Goal: Task Accomplishment & Management: Manage account settings

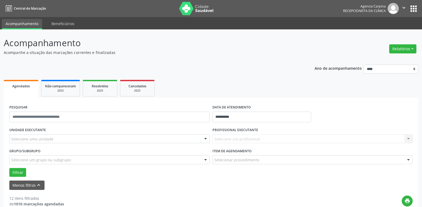
click at [206, 141] on div at bounding box center [206, 138] width 8 height 9
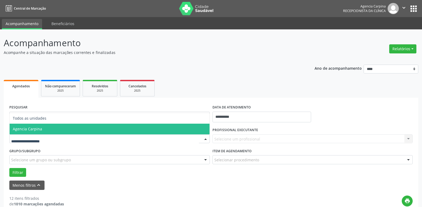
click at [98, 130] on span "Agencia Carpina" at bounding box center [110, 129] width 200 height 11
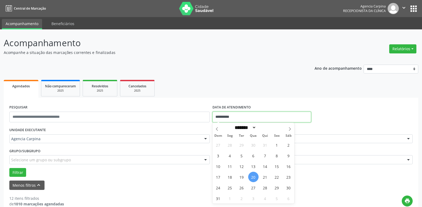
click at [281, 116] on input "**********" at bounding box center [262, 117] width 99 height 11
click at [265, 167] on span "14" at bounding box center [265, 166] width 10 height 10
type input "**********"
click at [265, 167] on span "14" at bounding box center [265, 166] width 10 height 10
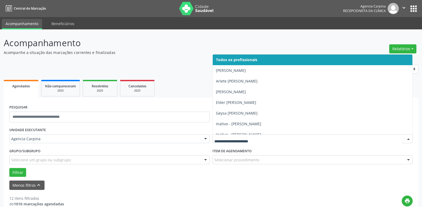
click at [410, 140] on div at bounding box center [409, 138] width 8 height 9
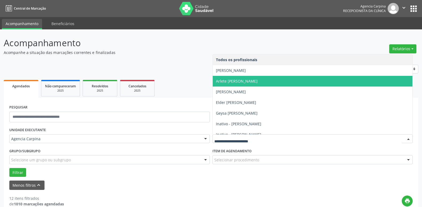
click at [255, 81] on span "Arlete [PERSON_NAME]" at bounding box center [237, 80] width 42 height 5
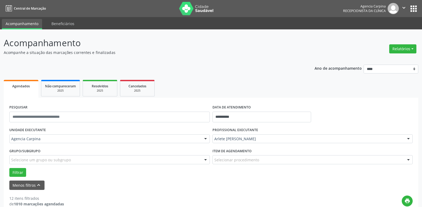
click at [409, 160] on div at bounding box center [409, 159] width 8 height 9
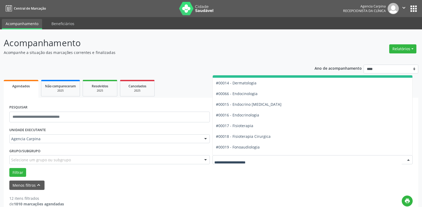
scroll to position [243, 0]
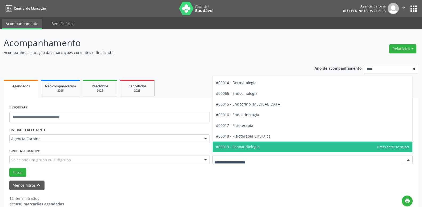
click at [282, 144] on span "#00019 - Fonoaudiologia" at bounding box center [313, 146] width 200 height 11
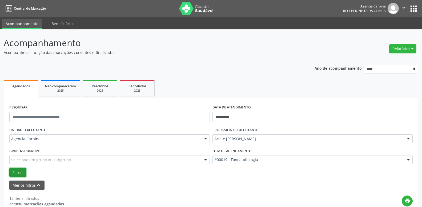
click at [20, 173] on button "Filtrar" at bounding box center [17, 172] width 17 height 9
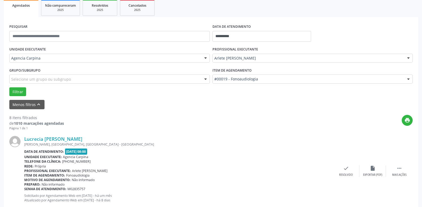
scroll to position [82, 0]
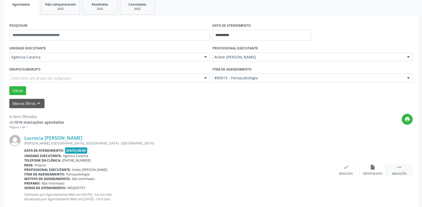
click at [398, 168] on icon "" at bounding box center [400, 167] width 6 height 6
click at [376, 169] on div "alarm_off Não compareceu" at bounding box center [373, 169] width 27 height 11
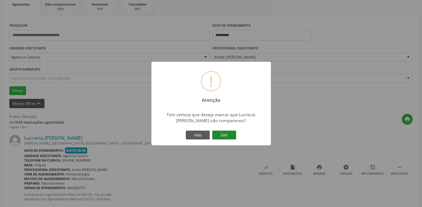
click at [228, 137] on button "Sim" at bounding box center [224, 134] width 24 height 9
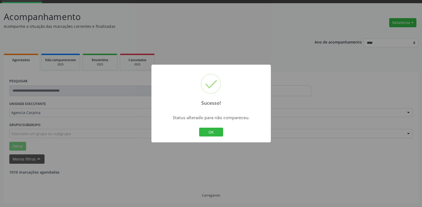
scroll to position [26, 0]
click at [208, 131] on button "OK" at bounding box center [211, 132] width 24 height 9
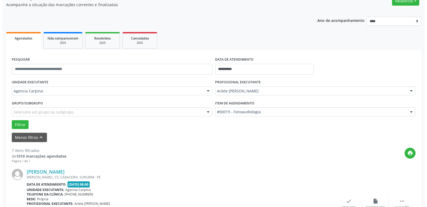
scroll to position [81, 0]
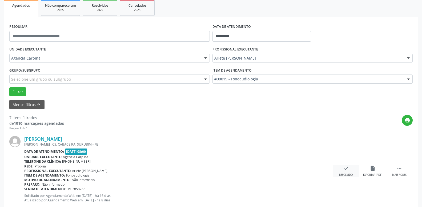
click at [346, 173] on div "check Resolvido" at bounding box center [346, 170] width 27 height 11
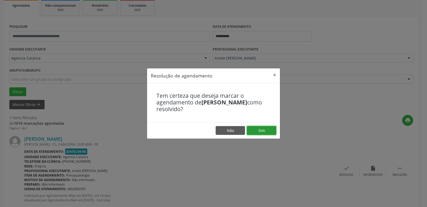
click at [258, 131] on button "Sim" at bounding box center [261, 130] width 29 height 9
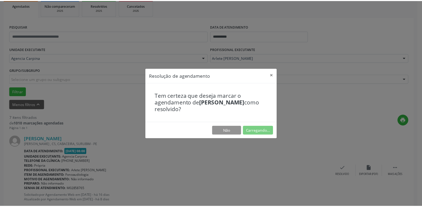
scroll to position [21, 0]
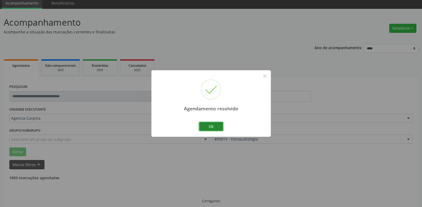
click at [208, 128] on button "Ok" at bounding box center [211, 126] width 24 height 9
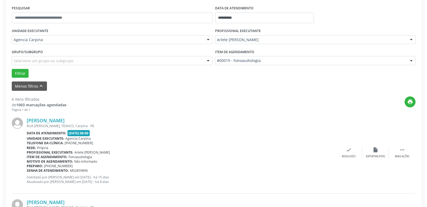
scroll to position [102, 0]
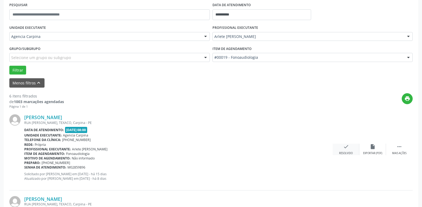
click at [344, 149] on icon "check" at bounding box center [346, 147] width 6 height 6
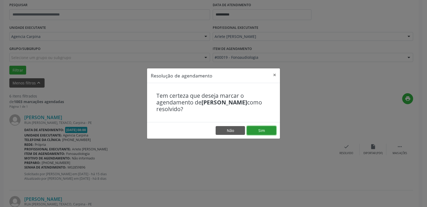
click at [258, 129] on button "Sim" at bounding box center [261, 130] width 29 height 9
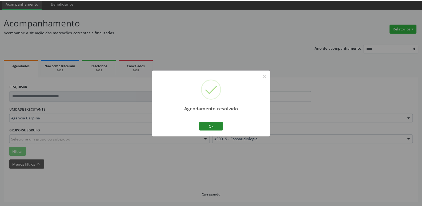
scroll to position [21, 0]
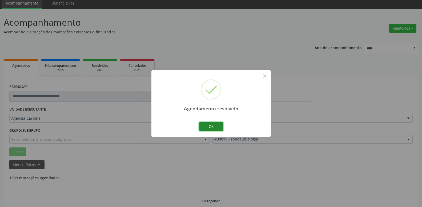
click at [205, 125] on button "Ok" at bounding box center [211, 126] width 24 height 9
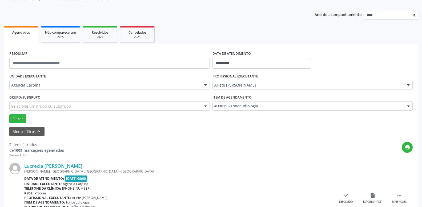
scroll to position [102, 0]
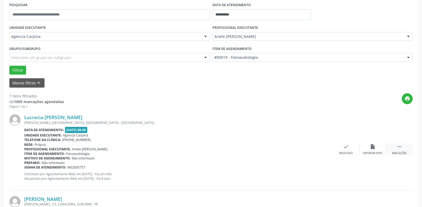
click at [403, 148] on div " Mais ações" at bounding box center [399, 149] width 27 height 11
click at [379, 149] on div "alarm_off Não compareceu" at bounding box center [373, 149] width 27 height 11
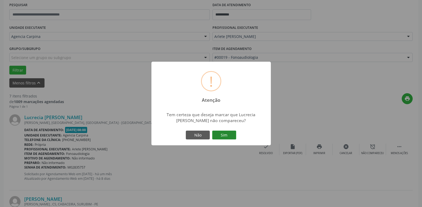
click at [224, 135] on button "Sim" at bounding box center [224, 134] width 24 height 9
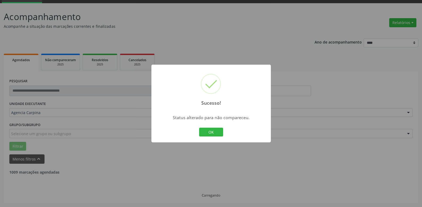
scroll to position [26, 0]
click at [216, 131] on button "OK" at bounding box center [211, 132] width 24 height 9
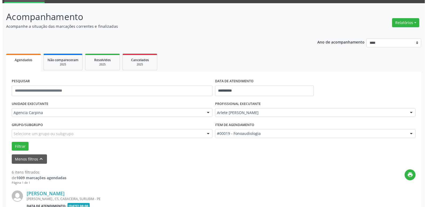
scroll to position [108, 0]
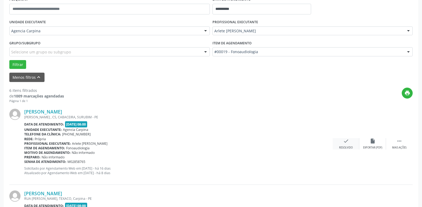
click at [345, 144] on icon "check" at bounding box center [346, 141] width 6 height 6
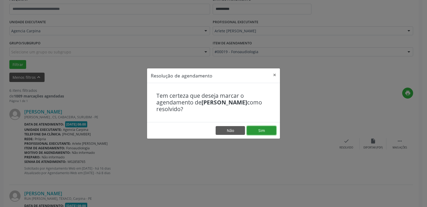
click at [256, 128] on button "Sim" at bounding box center [261, 130] width 29 height 9
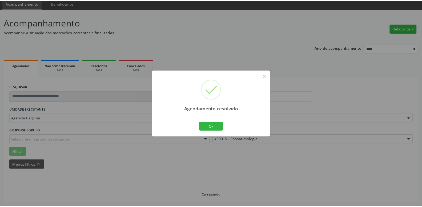
scroll to position [21, 0]
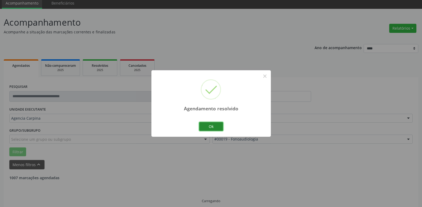
click at [209, 127] on button "Ok" at bounding box center [211, 126] width 24 height 9
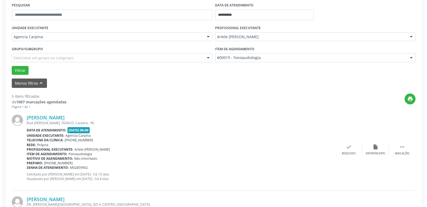
scroll to position [102, 0]
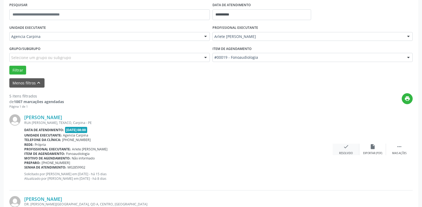
click at [343, 146] on div "check Resolvido" at bounding box center [346, 149] width 27 height 11
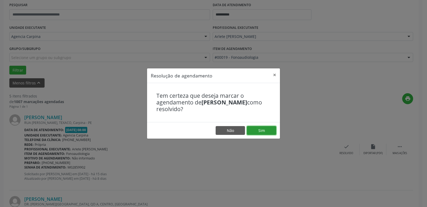
click at [270, 132] on button "Sim" at bounding box center [261, 130] width 29 height 9
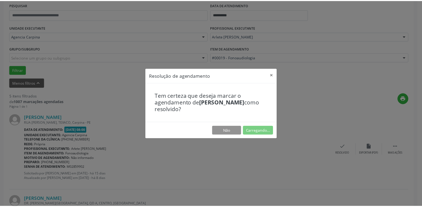
scroll to position [21, 0]
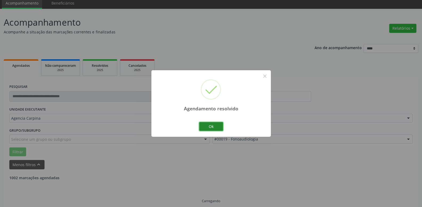
click at [217, 126] on button "Ok" at bounding box center [211, 126] width 24 height 9
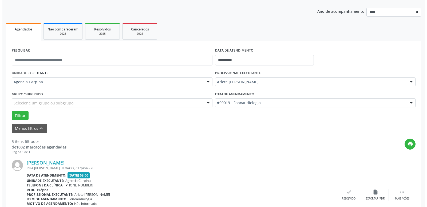
scroll to position [102, 0]
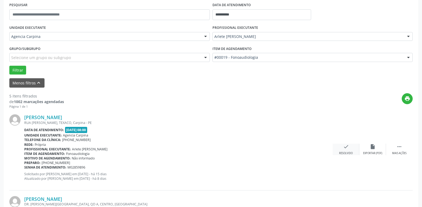
click at [344, 148] on icon "check" at bounding box center [346, 147] width 6 height 6
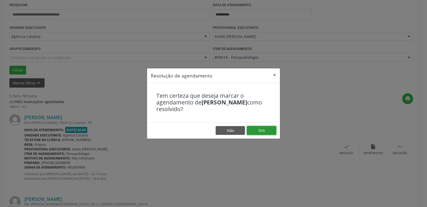
click at [263, 129] on button "Sim" at bounding box center [261, 130] width 29 height 9
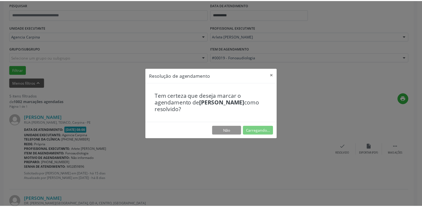
scroll to position [21, 0]
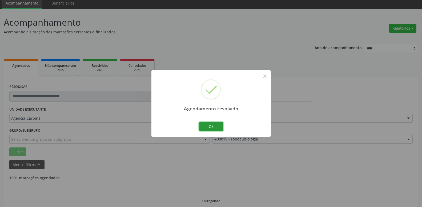
click at [213, 126] on button "Ok" at bounding box center [211, 126] width 24 height 9
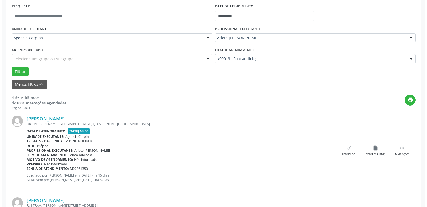
scroll to position [102, 0]
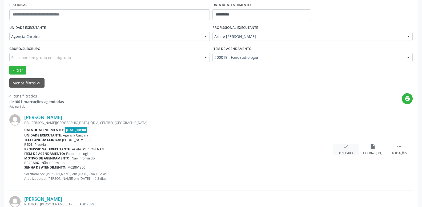
click at [347, 149] on icon "check" at bounding box center [346, 147] width 6 height 6
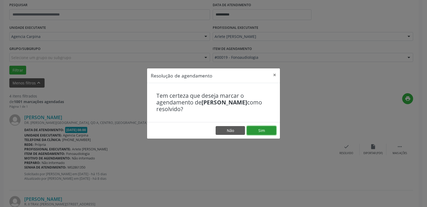
click at [270, 129] on button "Sim" at bounding box center [261, 130] width 29 height 9
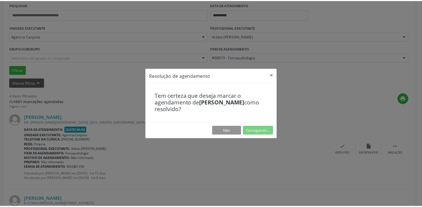
scroll to position [21, 0]
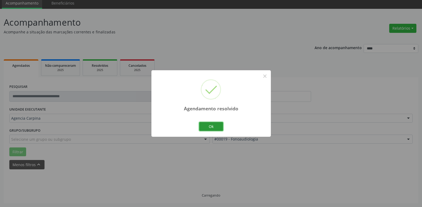
click at [209, 124] on button "Ok" at bounding box center [211, 126] width 24 height 9
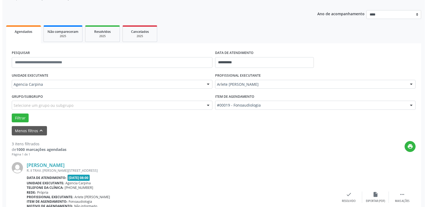
scroll to position [102, 0]
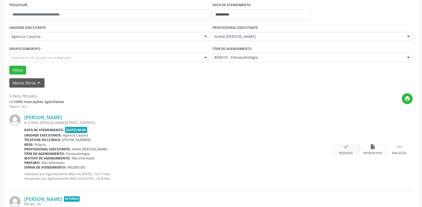
click at [344, 149] on icon "check" at bounding box center [346, 147] width 6 height 6
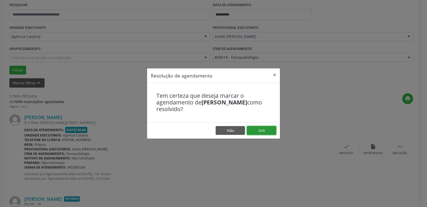
click at [269, 130] on button "Sim" at bounding box center [261, 130] width 29 height 9
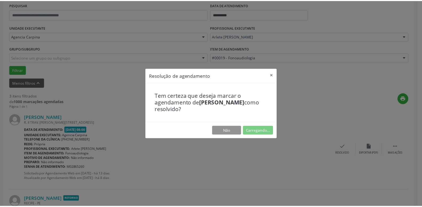
scroll to position [21, 0]
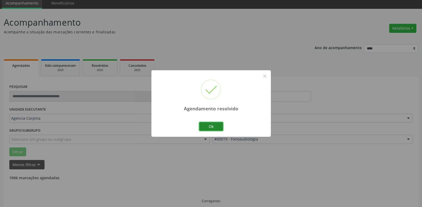
click at [205, 123] on button "Ok" at bounding box center [211, 126] width 24 height 9
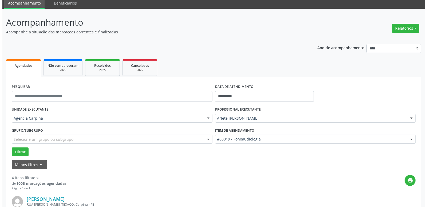
scroll to position [102, 0]
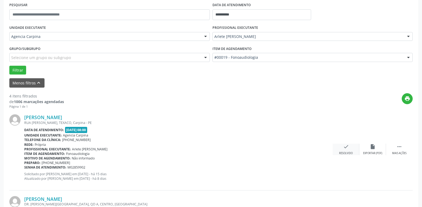
click at [342, 150] on div "check Resolvido" at bounding box center [346, 149] width 27 height 11
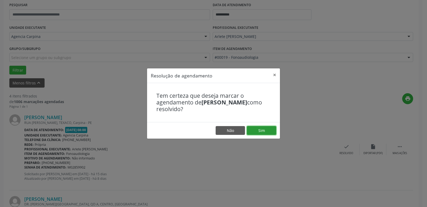
click at [263, 132] on button "Sim" at bounding box center [261, 130] width 29 height 9
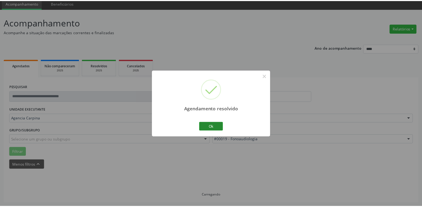
scroll to position [21, 0]
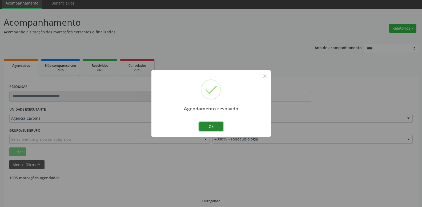
click at [215, 125] on button "Ok" at bounding box center [211, 126] width 24 height 9
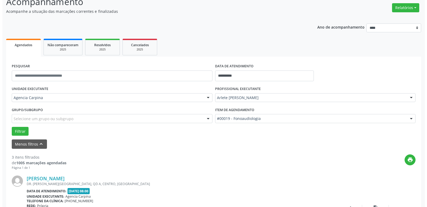
scroll to position [75, 0]
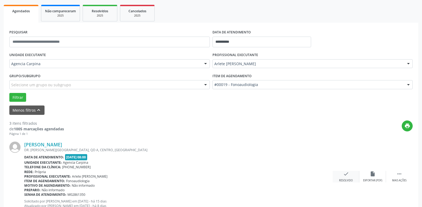
click at [346, 177] on icon "check" at bounding box center [346, 174] width 6 height 6
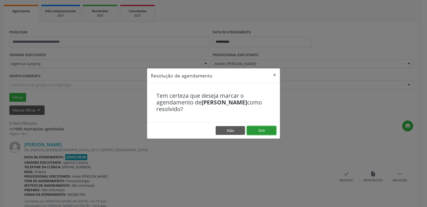
click at [255, 132] on button "Sim" at bounding box center [261, 130] width 29 height 9
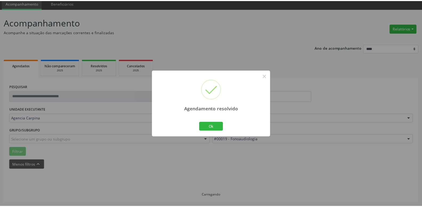
scroll to position [21, 0]
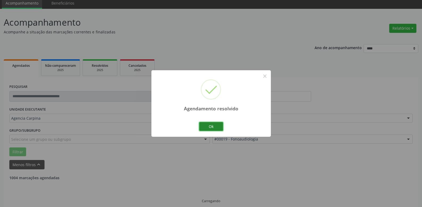
click at [213, 127] on button "Ok" at bounding box center [211, 126] width 24 height 9
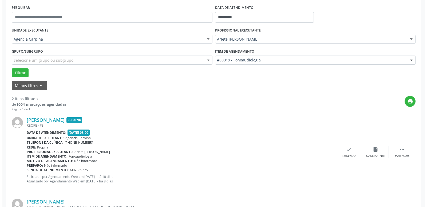
scroll to position [102, 0]
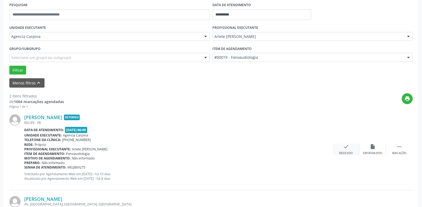
click at [348, 147] on icon "check" at bounding box center [346, 147] width 6 height 6
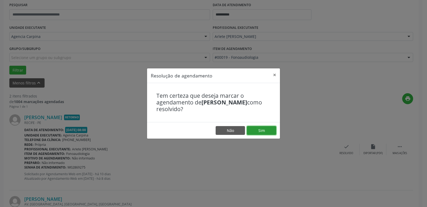
click at [264, 130] on button "Sim" at bounding box center [261, 130] width 29 height 9
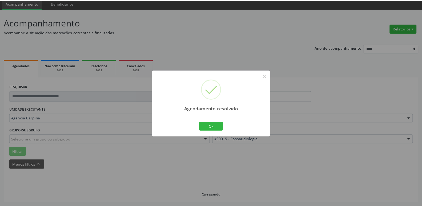
scroll to position [21, 0]
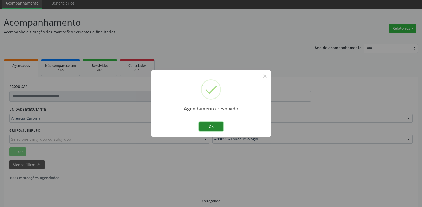
drag, startPoint x: 219, startPoint y: 126, endPoint x: 224, endPoint y: 122, distance: 6.9
click at [219, 126] on button "Ok" at bounding box center [211, 126] width 24 height 9
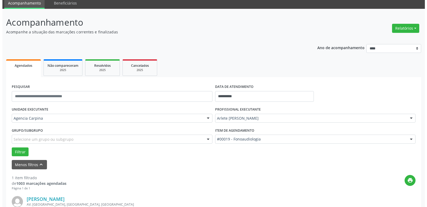
scroll to position [95, 0]
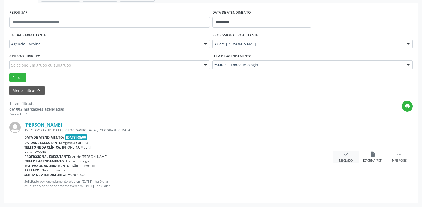
click at [344, 156] on icon "check" at bounding box center [346, 154] width 6 height 6
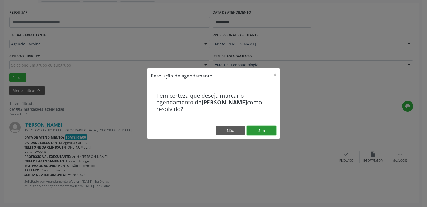
click at [267, 132] on button "Sim" at bounding box center [261, 130] width 29 height 9
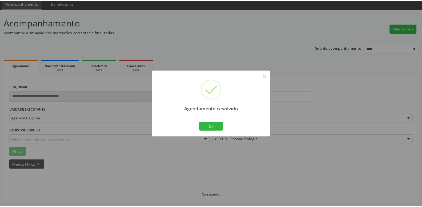
scroll to position [21, 0]
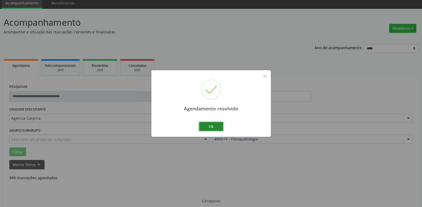
click at [203, 126] on button "Ok" at bounding box center [211, 126] width 24 height 9
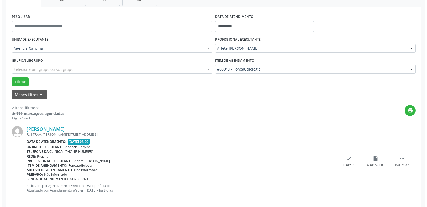
scroll to position [102, 0]
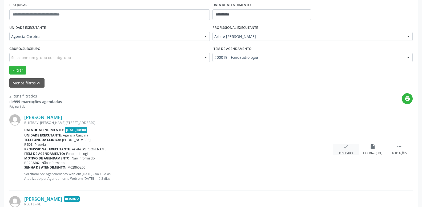
click at [345, 149] on icon "check" at bounding box center [346, 147] width 6 height 6
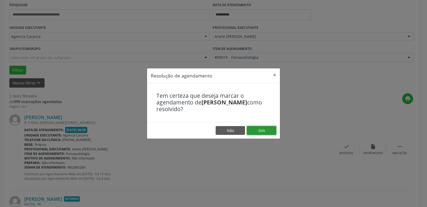
click at [263, 131] on button "Sim" at bounding box center [261, 130] width 29 height 9
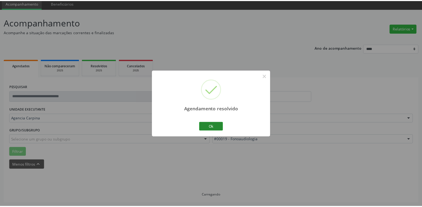
scroll to position [21, 0]
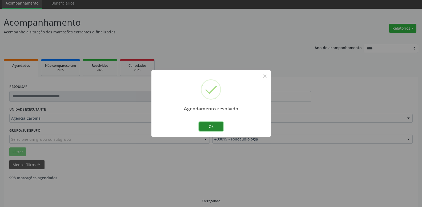
click at [212, 126] on button "Ok" at bounding box center [211, 126] width 24 height 9
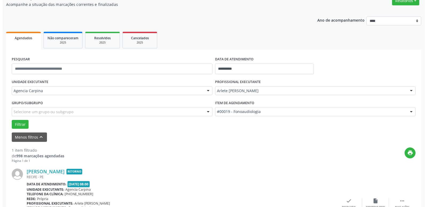
scroll to position [95, 0]
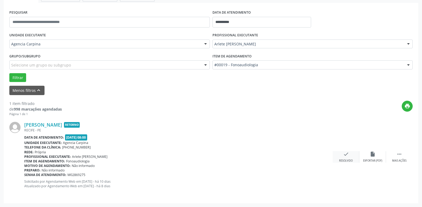
click at [345, 157] on icon "check" at bounding box center [346, 154] width 6 height 6
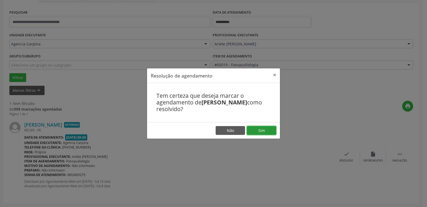
click at [267, 133] on button "Sim" at bounding box center [261, 130] width 29 height 9
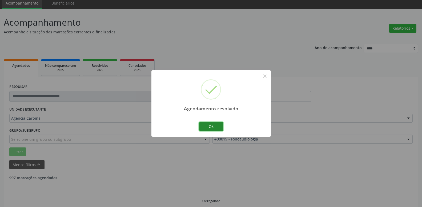
click at [207, 127] on button "Ok" at bounding box center [211, 126] width 24 height 9
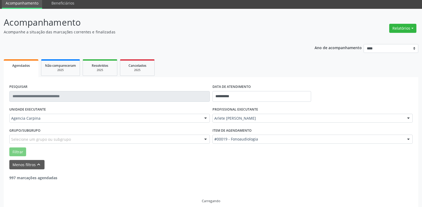
scroll to position [9, 0]
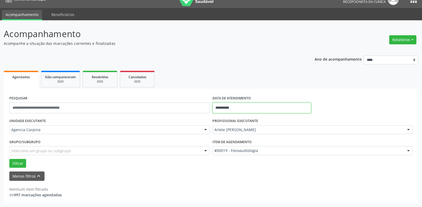
click at [266, 109] on input "**********" at bounding box center [262, 107] width 99 height 11
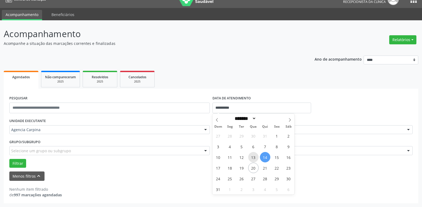
click at [254, 158] on span "13" at bounding box center [253, 157] width 10 height 10
type input "**********"
click at [254, 158] on span "13" at bounding box center [253, 157] width 10 height 10
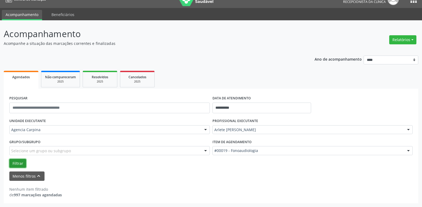
click at [18, 166] on button "Filtrar" at bounding box center [17, 163] width 17 height 9
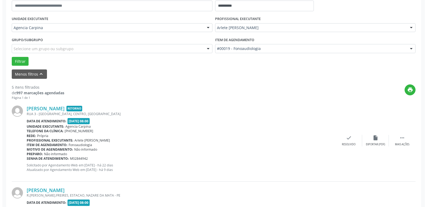
scroll to position [118, 0]
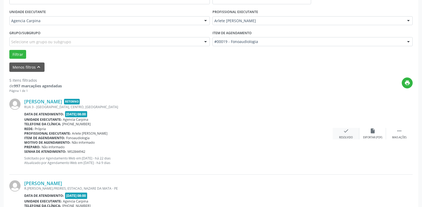
click at [343, 131] on div "check Resolvido" at bounding box center [346, 133] width 27 height 11
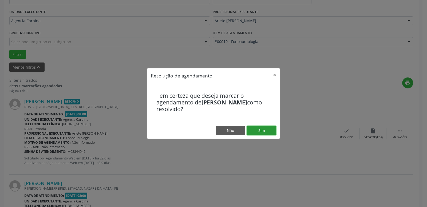
click at [258, 129] on button "Sim" at bounding box center [261, 130] width 29 height 9
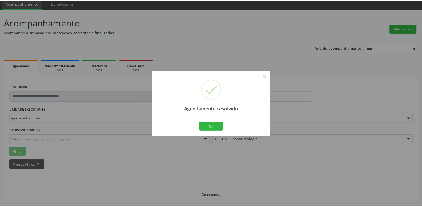
scroll to position [21, 0]
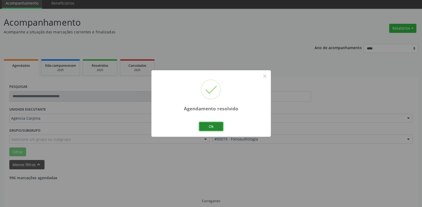
click at [211, 125] on button "Ok" at bounding box center [211, 126] width 24 height 9
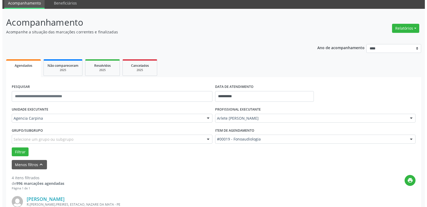
scroll to position [75, 0]
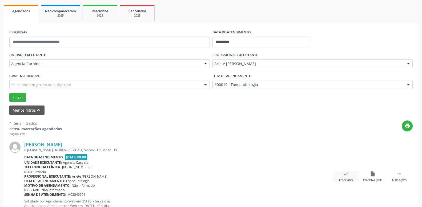
click at [346, 177] on icon "check" at bounding box center [346, 174] width 6 height 6
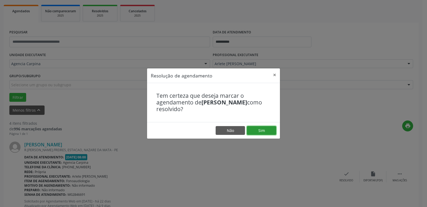
click at [262, 133] on button "Sim" at bounding box center [261, 130] width 29 height 9
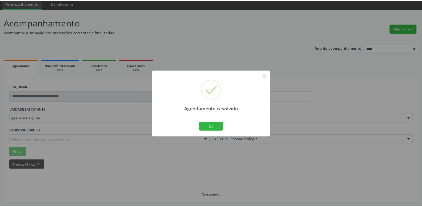
scroll to position [21, 0]
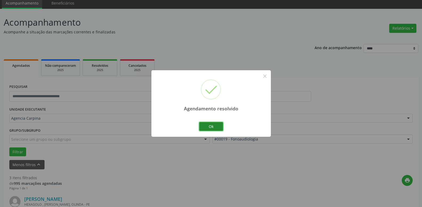
click at [208, 125] on button "Ok" at bounding box center [211, 126] width 24 height 9
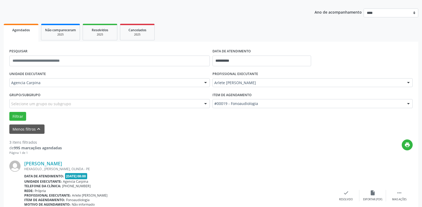
scroll to position [102, 0]
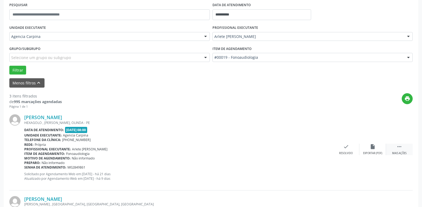
click at [398, 146] on icon "" at bounding box center [400, 147] width 6 height 6
click at [371, 149] on icon "alarm_off" at bounding box center [373, 147] width 6 height 6
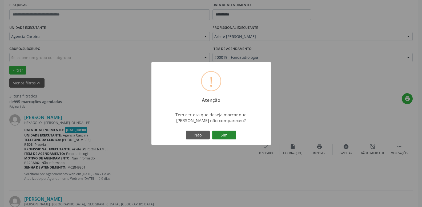
click at [229, 135] on button "Sim" at bounding box center [224, 134] width 24 height 9
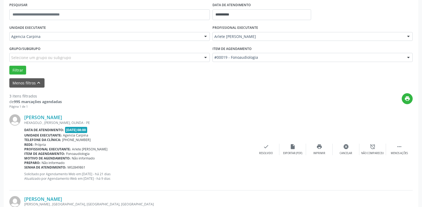
scroll to position [26, 0]
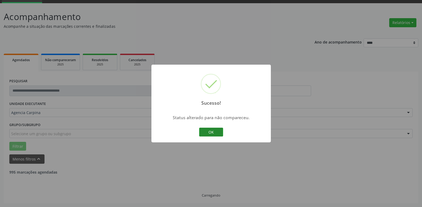
click at [213, 134] on button "OK" at bounding box center [211, 132] width 24 height 9
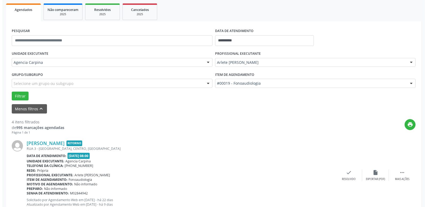
scroll to position [81, 0]
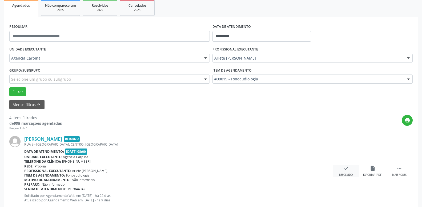
click at [347, 170] on icon "check" at bounding box center [346, 168] width 6 height 6
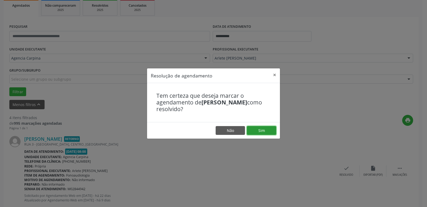
click at [257, 129] on button "Sim" at bounding box center [261, 130] width 29 height 9
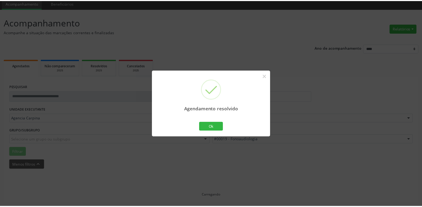
scroll to position [21, 0]
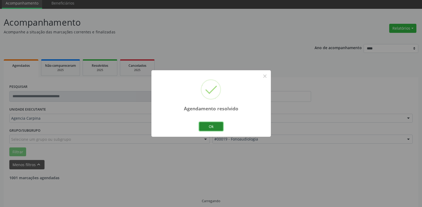
click at [204, 128] on button "Ok" at bounding box center [211, 126] width 24 height 9
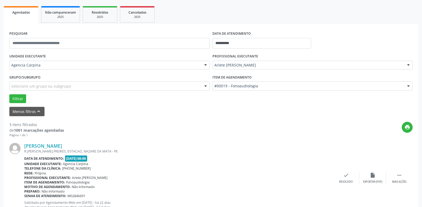
scroll to position [75, 0]
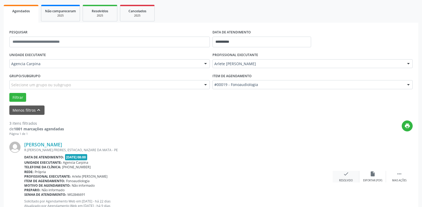
click at [346, 172] on icon "check" at bounding box center [346, 174] width 6 height 6
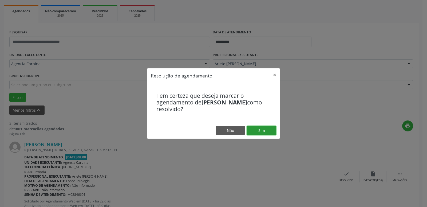
click at [273, 131] on button "Sim" at bounding box center [261, 130] width 29 height 9
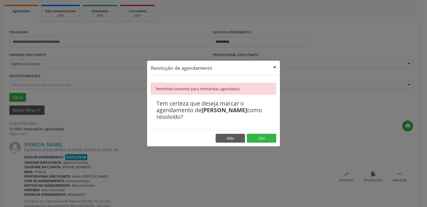
click at [275, 68] on button "×" at bounding box center [274, 67] width 11 height 13
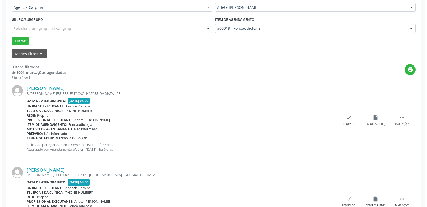
scroll to position [184, 0]
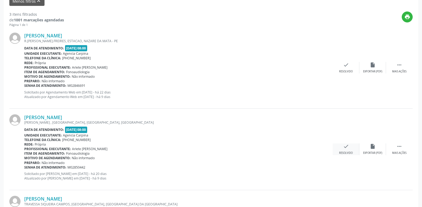
click at [347, 149] on icon "check" at bounding box center [346, 146] width 6 height 6
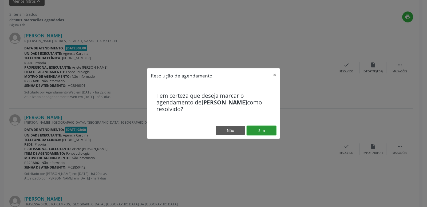
click at [266, 131] on button "Sim" at bounding box center [261, 130] width 29 height 9
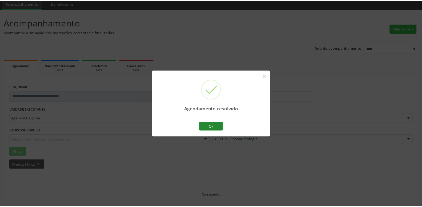
scroll to position [21, 0]
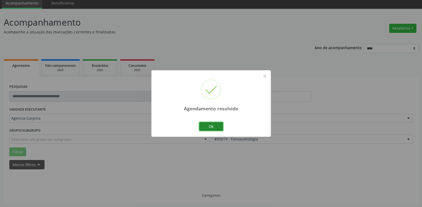
click at [210, 127] on button "Ok" at bounding box center [211, 126] width 24 height 9
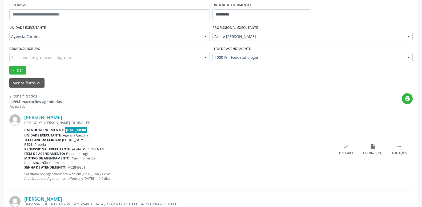
scroll to position [157, 0]
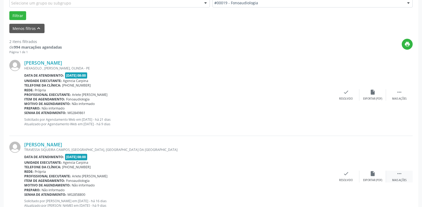
click at [402, 176] on icon "" at bounding box center [400, 174] width 6 height 6
click at [372, 176] on icon "alarm_off" at bounding box center [373, 174] width 6 height 6
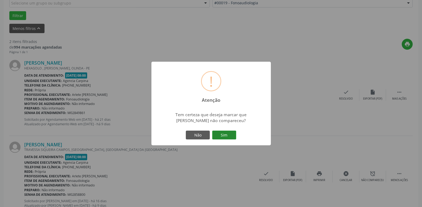
click at [225, 134] on button "Sim" at bounding box center [224, 134] width 24 height 9
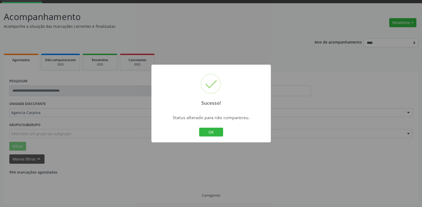
scroll to position [26, 0]
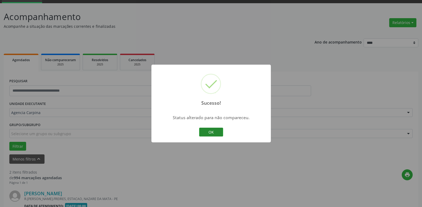
click at [214, 130] on button "OK" at bounding box center [211, 132] width 24 height 9
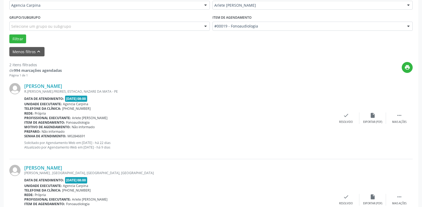
scroll to position [135, 0]
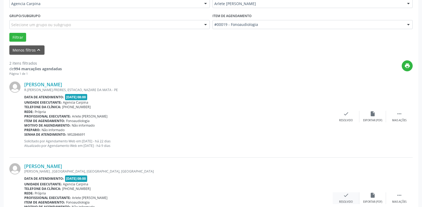
click at [345, 196] on icon "check" at bounding box center [346, 195] width 6 height 6
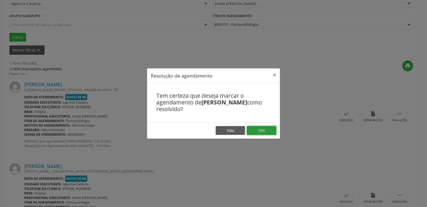
click at [261, 129] on button "Sim" at bounding box center [261, 130] width 29 height 9
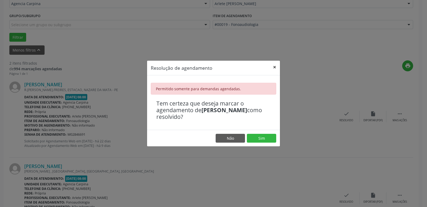
click at [275, 65] on button "×" at bounding box center [274, 67] width 11 height 13
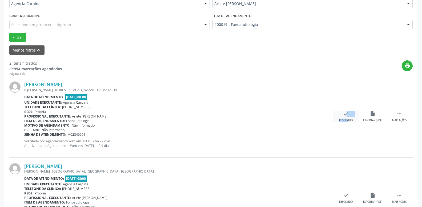
click at [343, 115] on div "check Resolvido" at bounding box center [346, 116] width 27 height 11
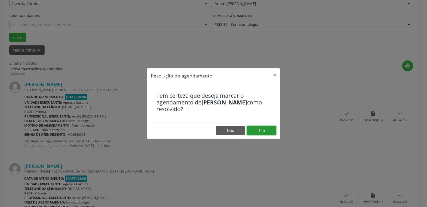
click at [269, 129] on button "Sim" at bounding box center [261, 130] width 29 height 9
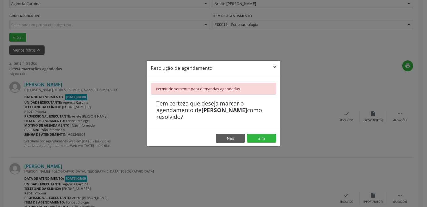
click at [275, 67] on button "×" at bounding box center [274, 67] width 11 height 13
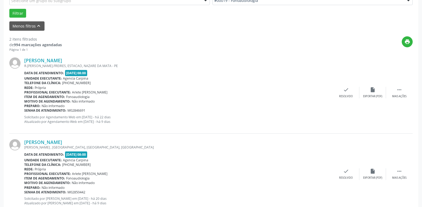
scroll to position [176, 0]
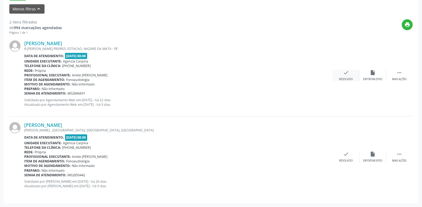
click at [349, 74] on icon "check" at bounding box center [346, 73] width 6 height 6
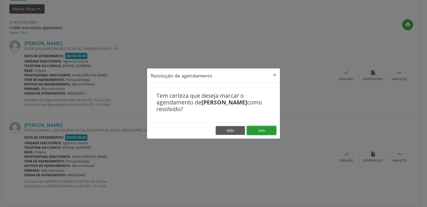
click at [267, 129] on button "Sim" at bounding box center [261, 130] width 29 height 9
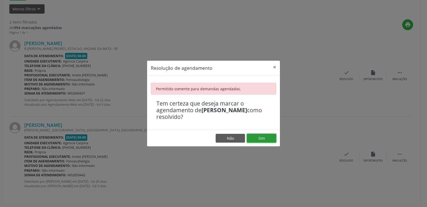
click at [264, 139] on button "Sim" at bounding box center [261, 138] width 29 height 9
click at [274, 64] on button "×" at bounding box center [274, 67] width 11 height 13
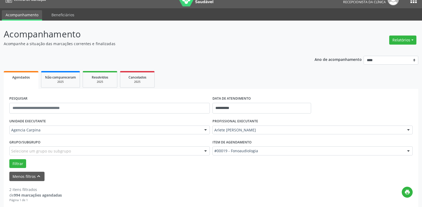
scroll to position [0, 0]
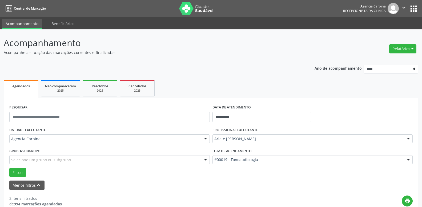
click at [402, 7] on icon "" at bounding box center [404, 8] width 6 height 6
click at [387, 32] on link "Sair" at bounding box center [390, 32] width 37 height 7
